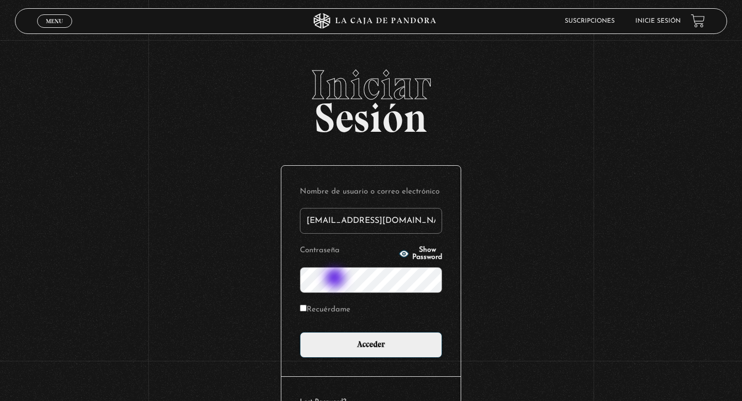
type input "[EMAIL_ADDRESS][DOMAIN_NAME]"
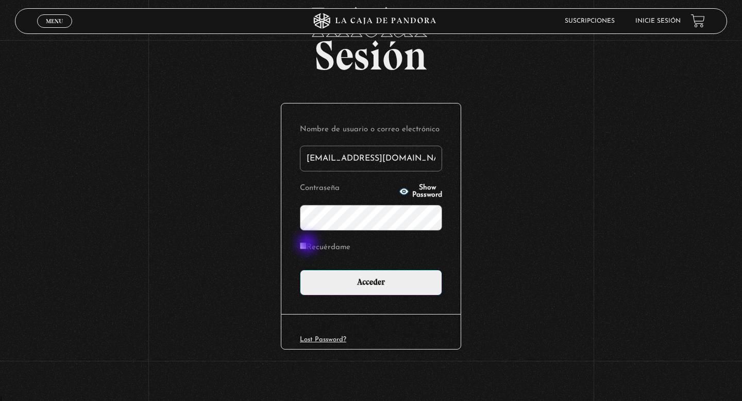
click at [308, 245] on label "Recuérdame" at bounding box center [325, 248] width 50 height 16
click at [306, 245] on input "Recuérdame" at bounding box center [303, 246] width 7 height 7
checkbox input "true"
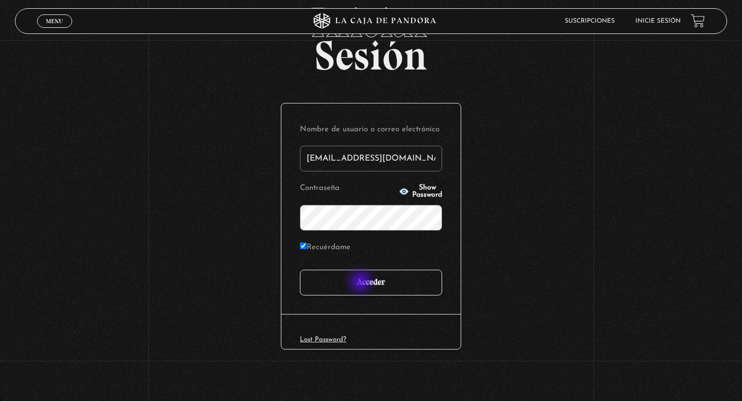
click at [362, 283] on input "Acceder" at bounding box center [371, 283] width 142 height 26
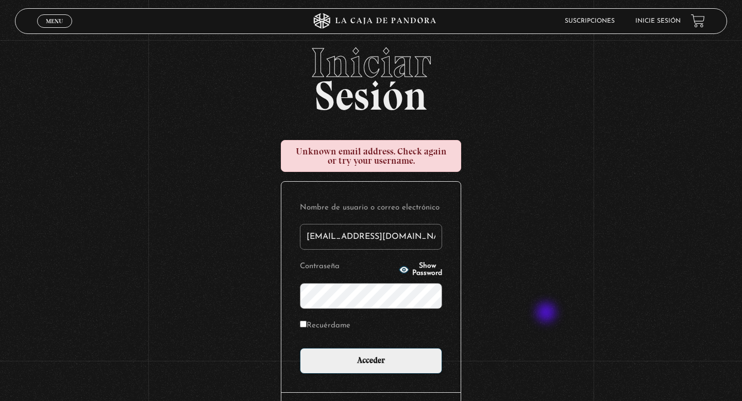
scroll to position [37, 0]
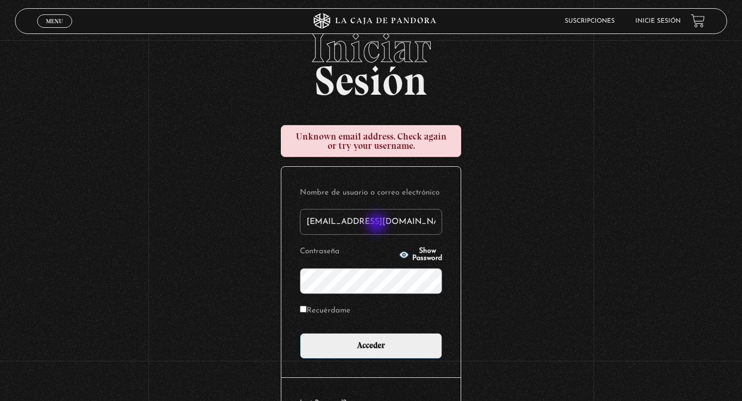
click at [378, 225] on input "oscarette24@gmai.com" at bounding box center [371, 222] width 142 height 26
type input "oscarette24@gmail.com"
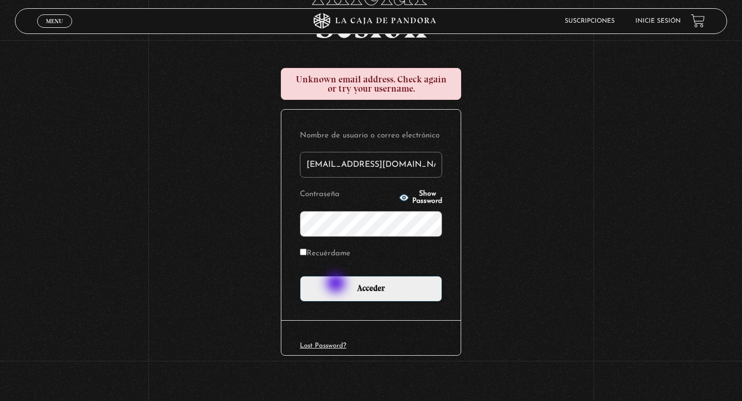
scroll to position [100, 0]
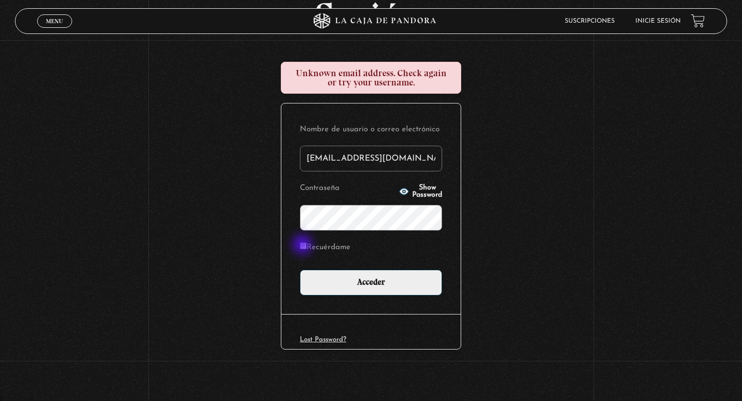
click at [303, 245] on input "Recuérdame" at bounding box center [303, 246] width 7 height 7
checkbox input "true"
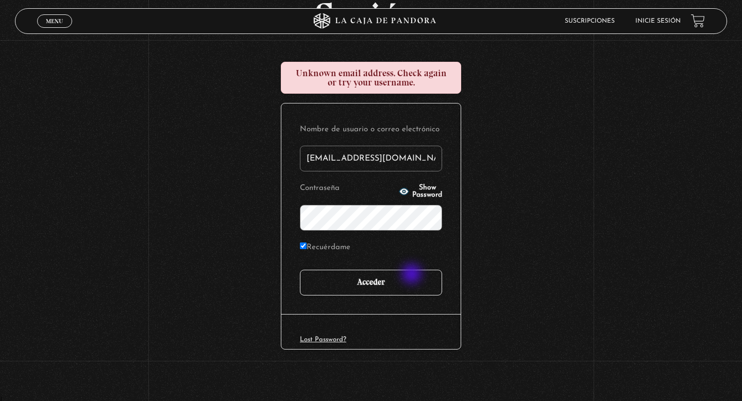
click at [412, 277] on input "Acceder" at bounding box center [371, 283] width 142 height 26
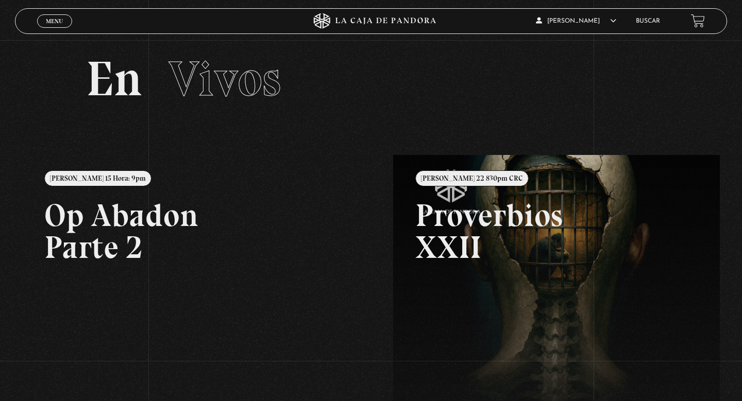
scroll to position [10, 0]
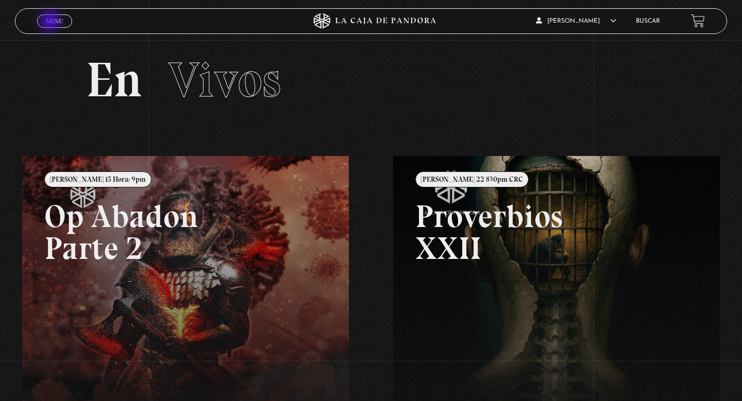
click at [51, 22] on span "Menu" at bounding box center [54, 21] width 17 height 6
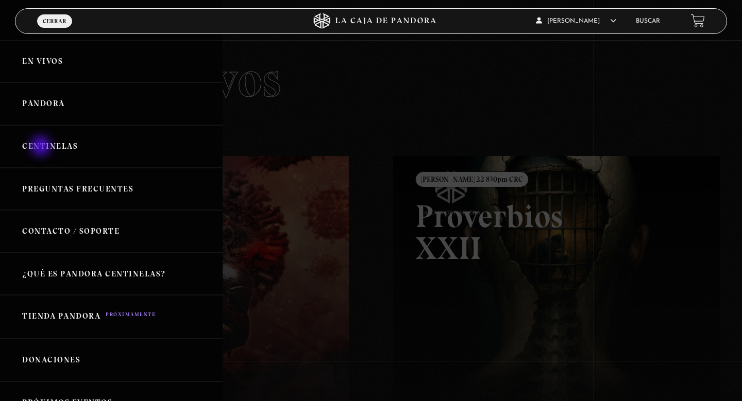
click at [42, 147] on link "Centinelas" at bounding box center [111, 146] width 223 height 43
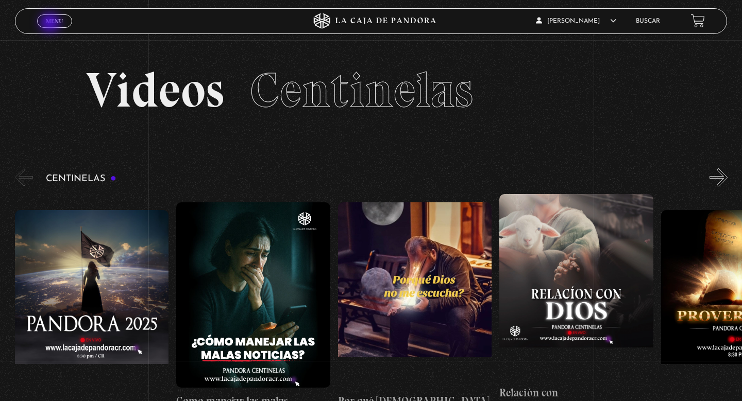
click at [51, 24] on span "Menu" at bounding box center [54, 21] width 17 height 6
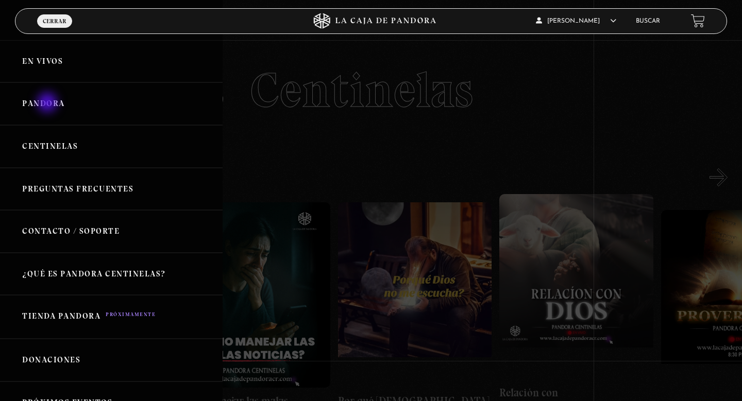
click at [48, 104] on link "Pandora" at bounding box center [111, 103] width 223 height 43
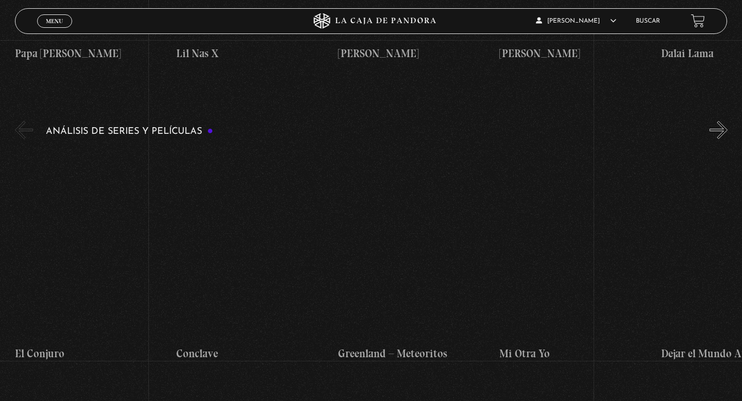
scroll to position [1874, 0]
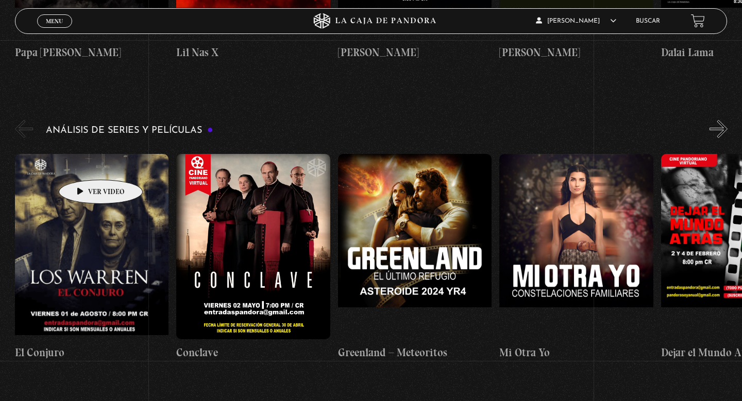
click at [84, 164] on figure at bounding box center [92, 246] width 154 height 185
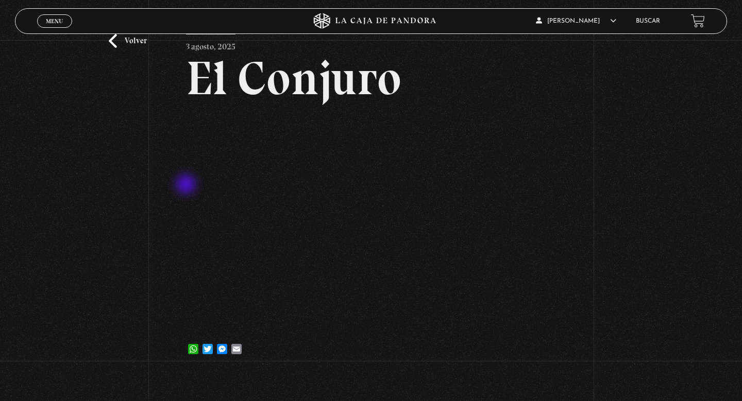
scroll to position [49, 0]
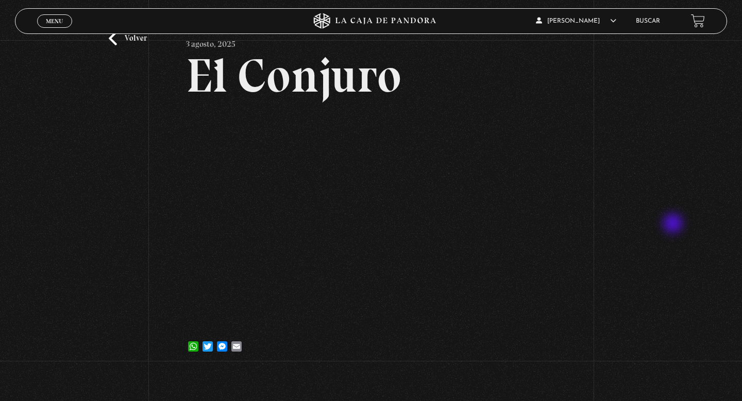
click at [674, 225] on div "Volver [DATE] [GEOGRAPHIC_DATA] WhatsApp Twitter Messenger Email" at bounding box center [371, 180] width 742 height 379
